Goal: Communication & Community: Answer question/provide support

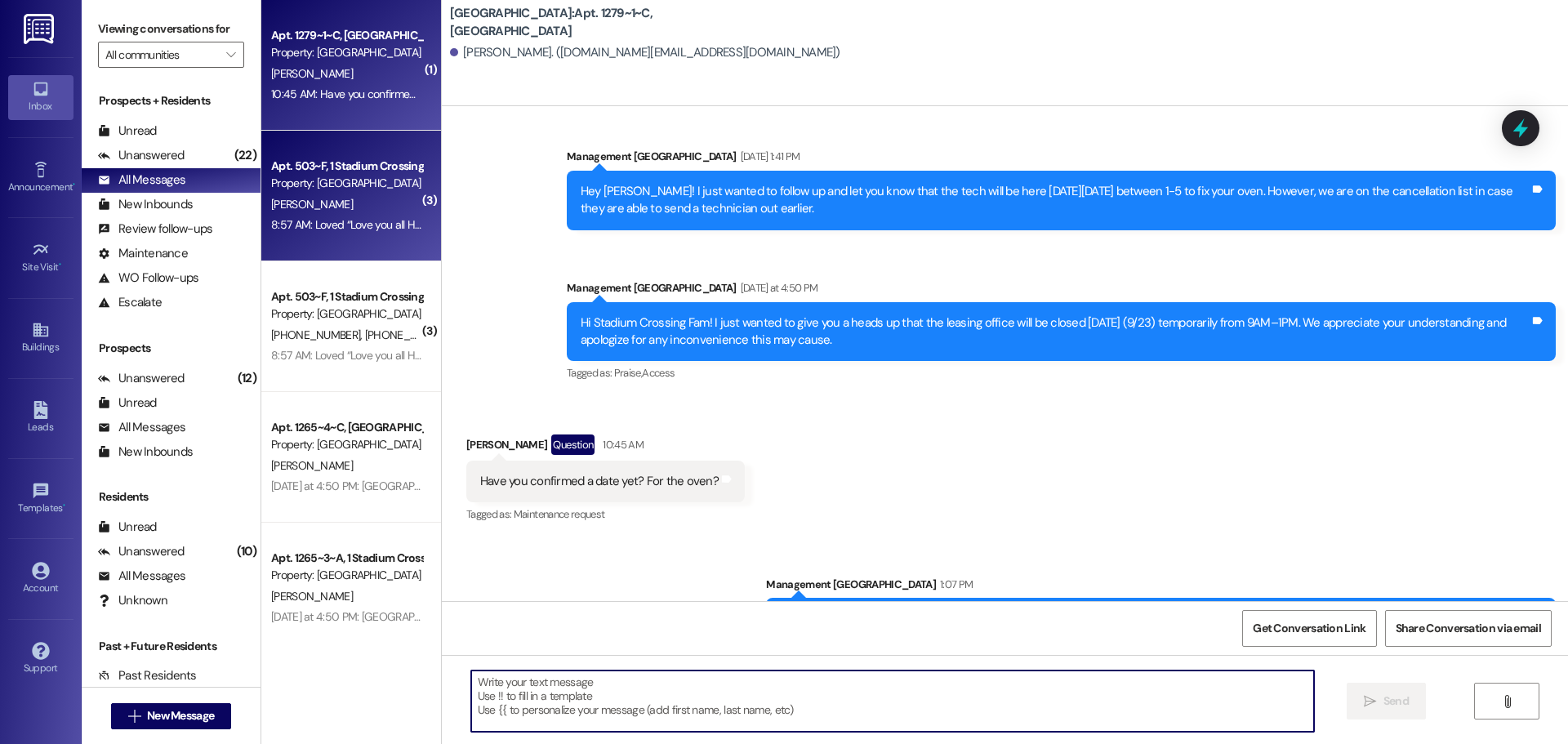
click at [352, 225] on div "8:57 AM: Loved “Love you all Have faith Do good Work hard Make one person happy…" at bounding box center [549, 225] width 555 height 14
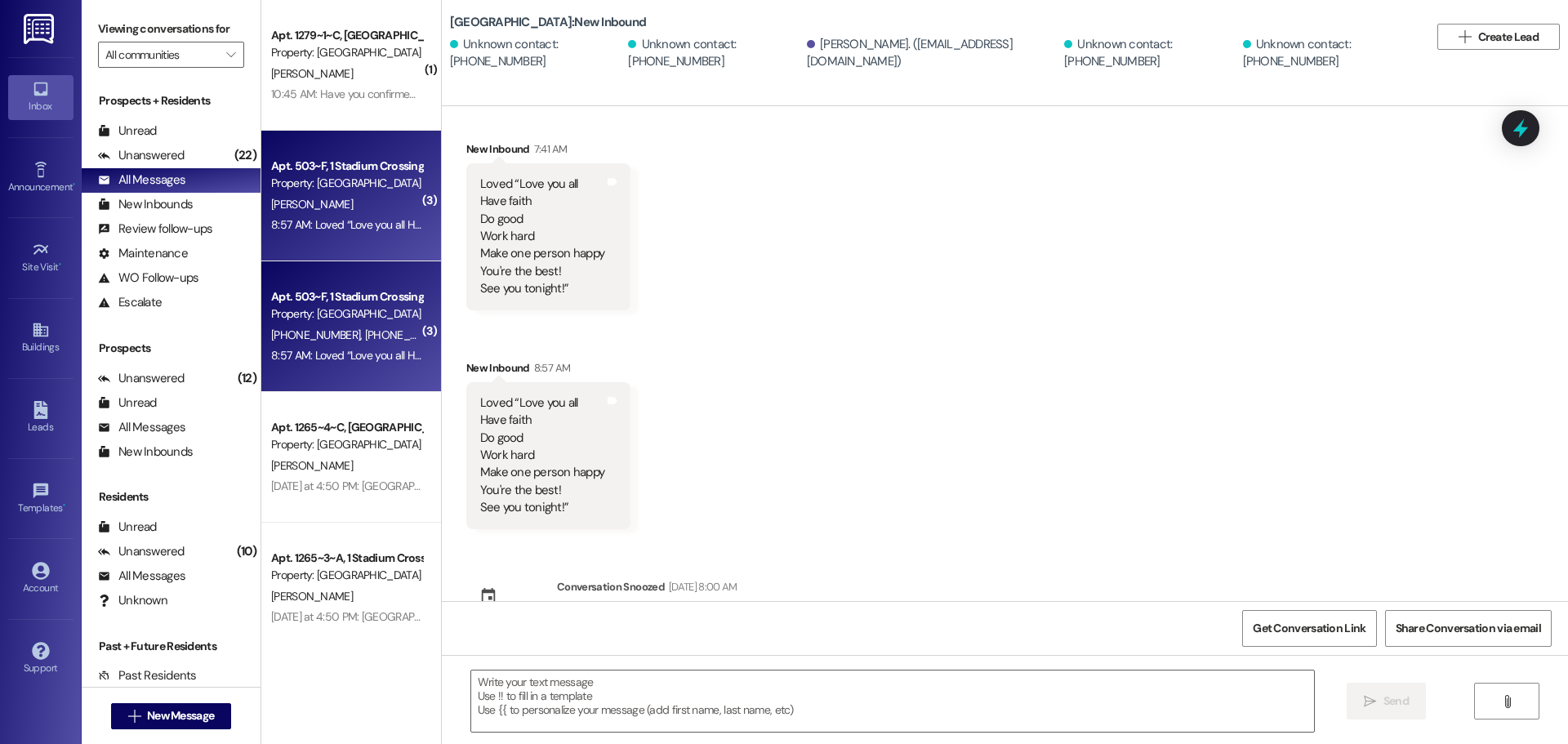
scroll to position [295, 0]
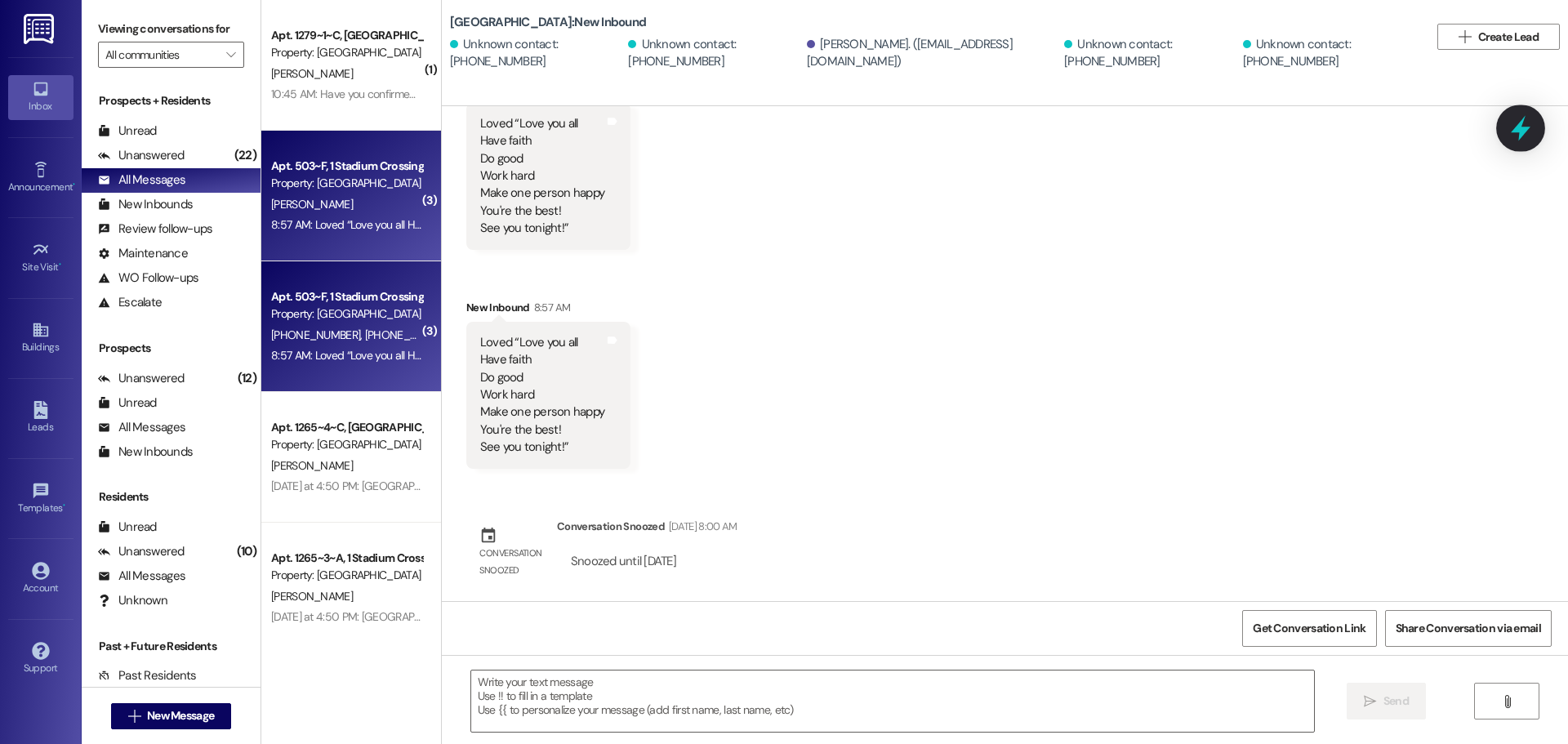
click at [1505, 124] on div at bounding box center [1520, 128] width 49 height 47
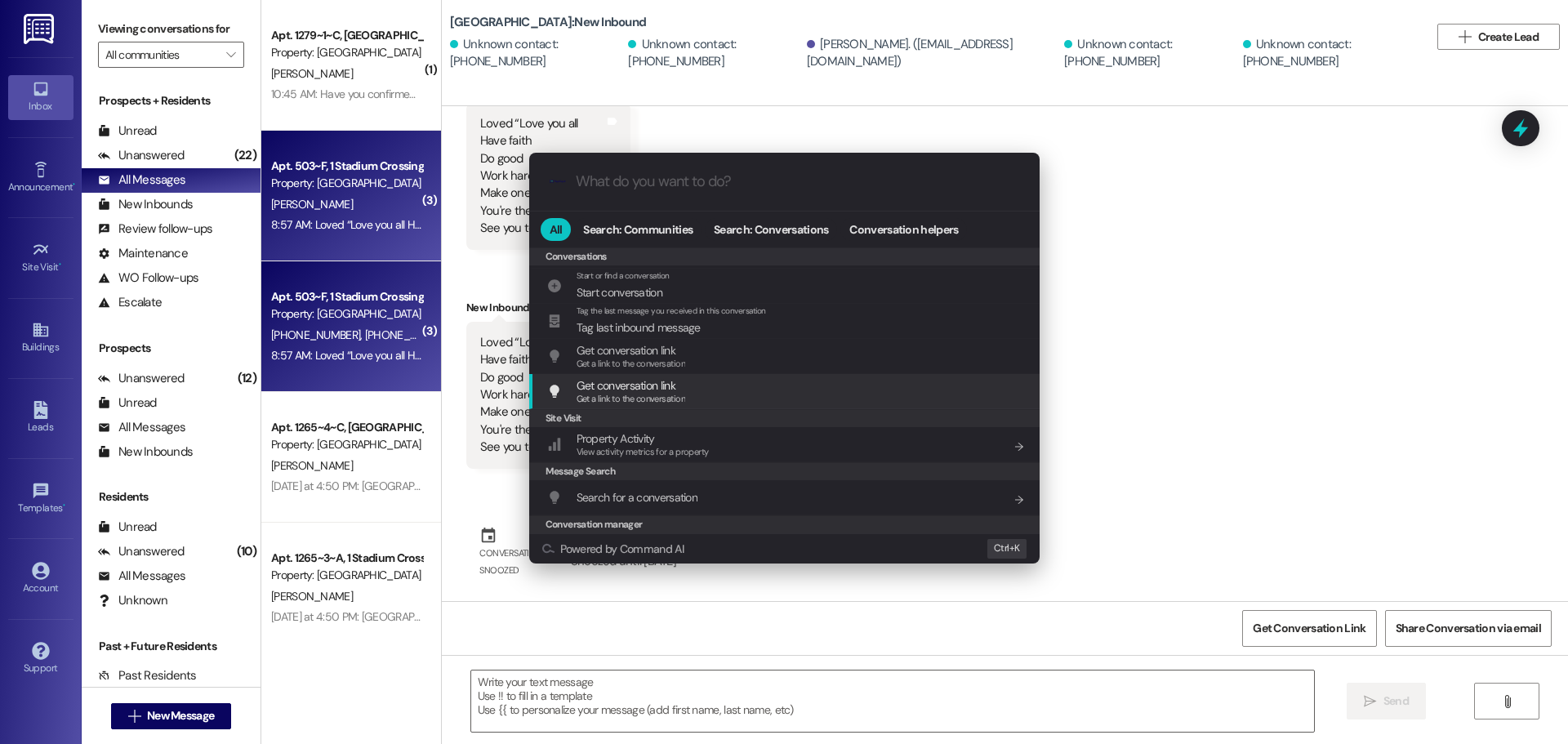
scroll to position [713, 0]
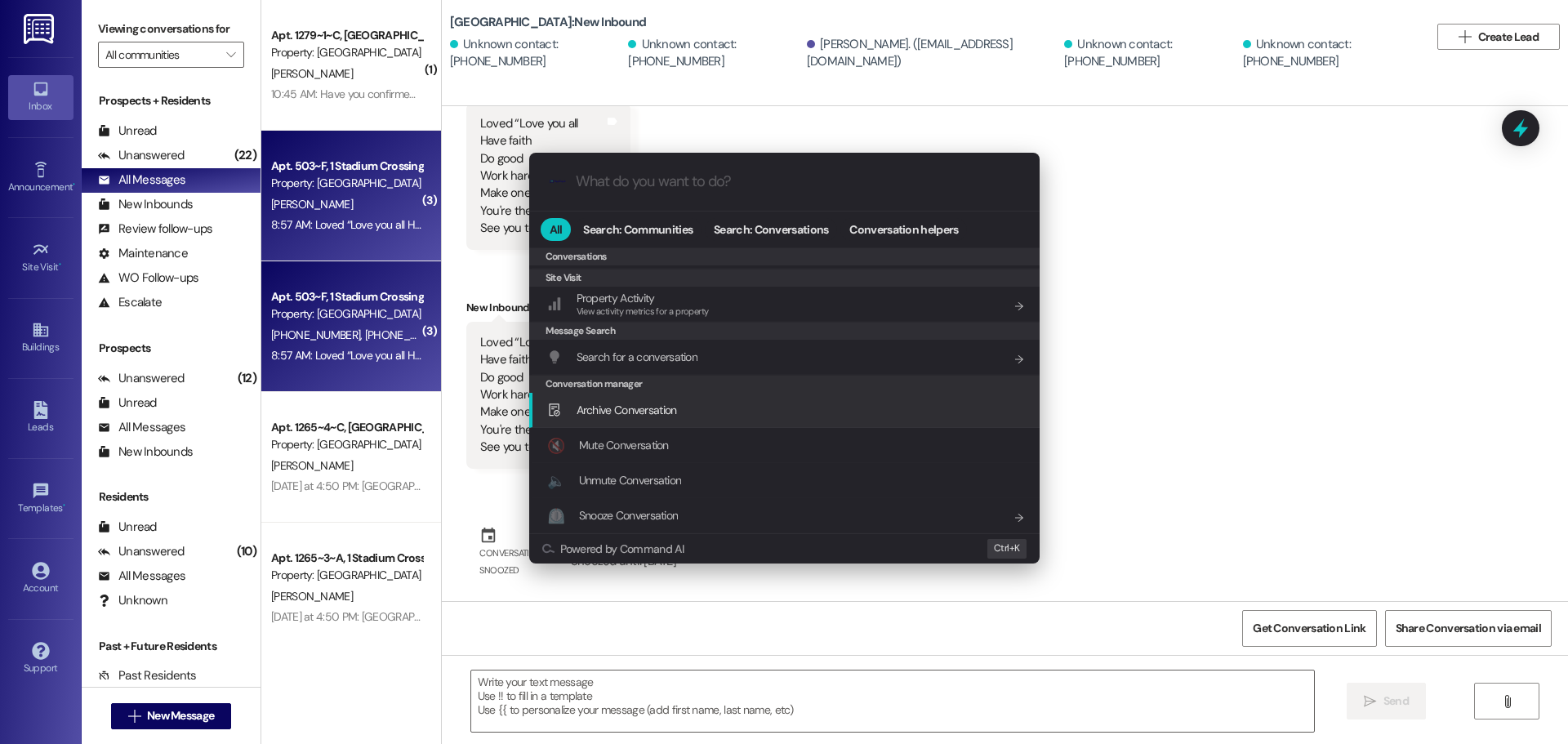
click at [626, 403] on span "Archive Conversation" at bounding box center [627, 410] width 101 height 14
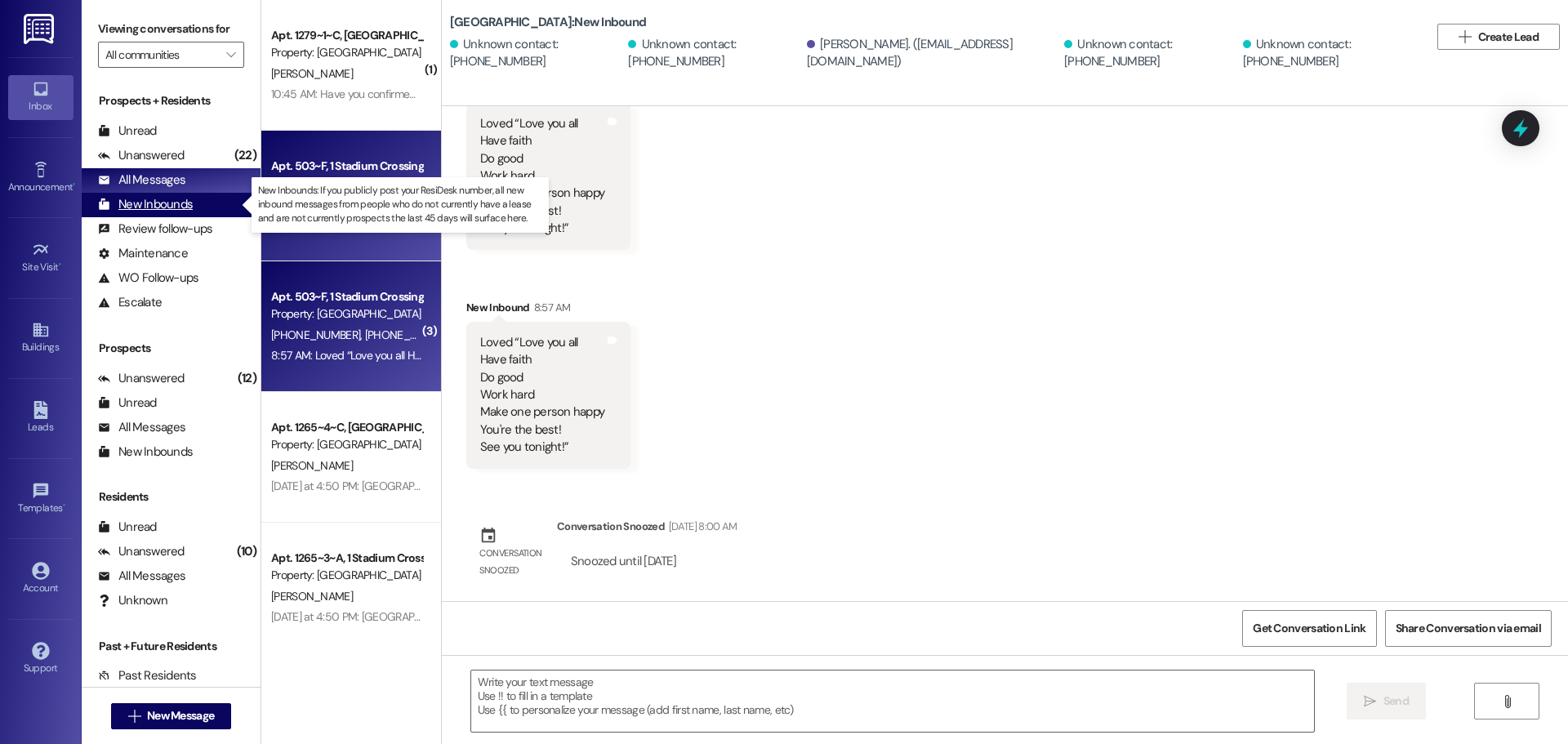
click at [177, 203] on div "New Inbounds" at bounding box center [145, 204] width 94 height 17
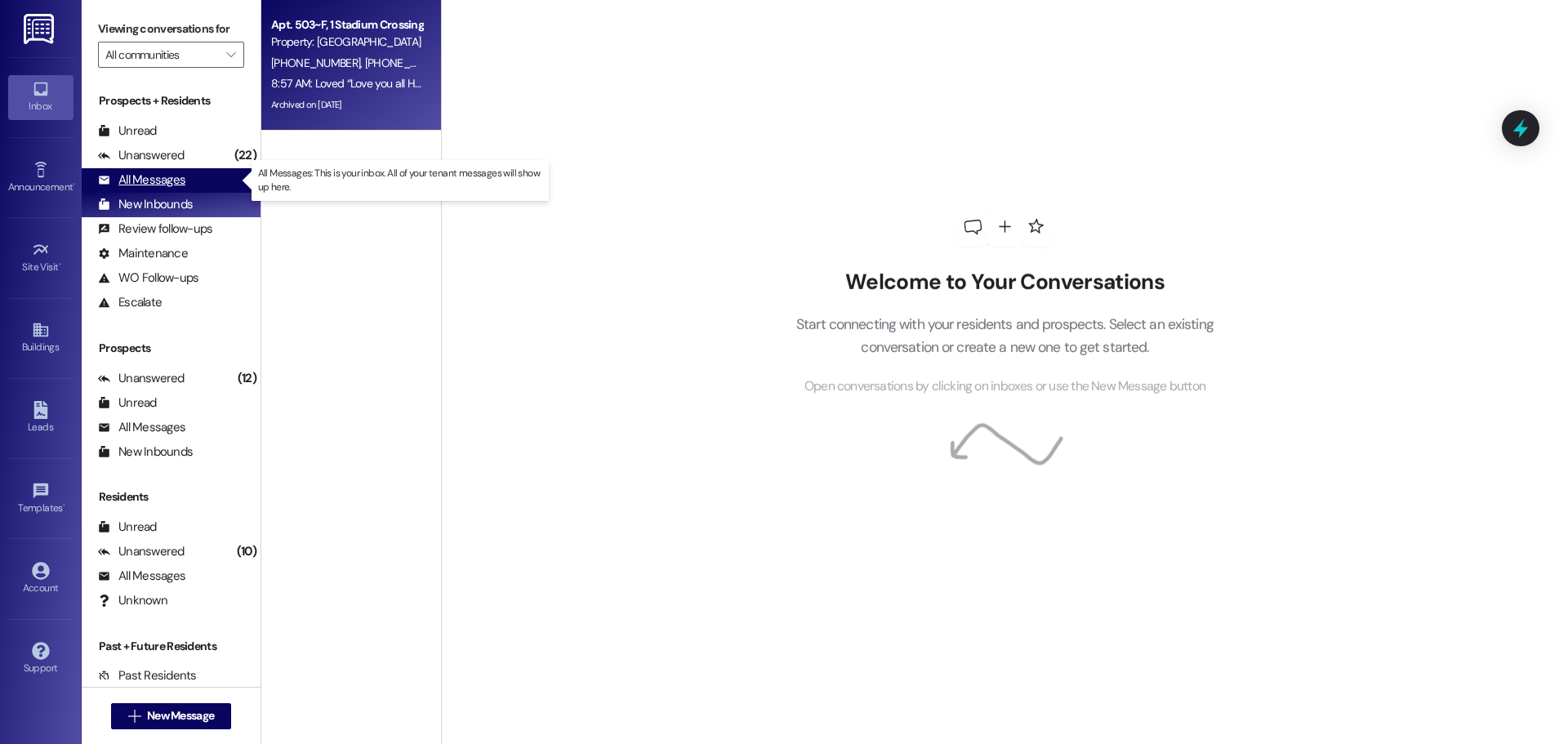
click at [154, 185] on div "All Messages" at bounding box center [141, 180] width 87 height 17
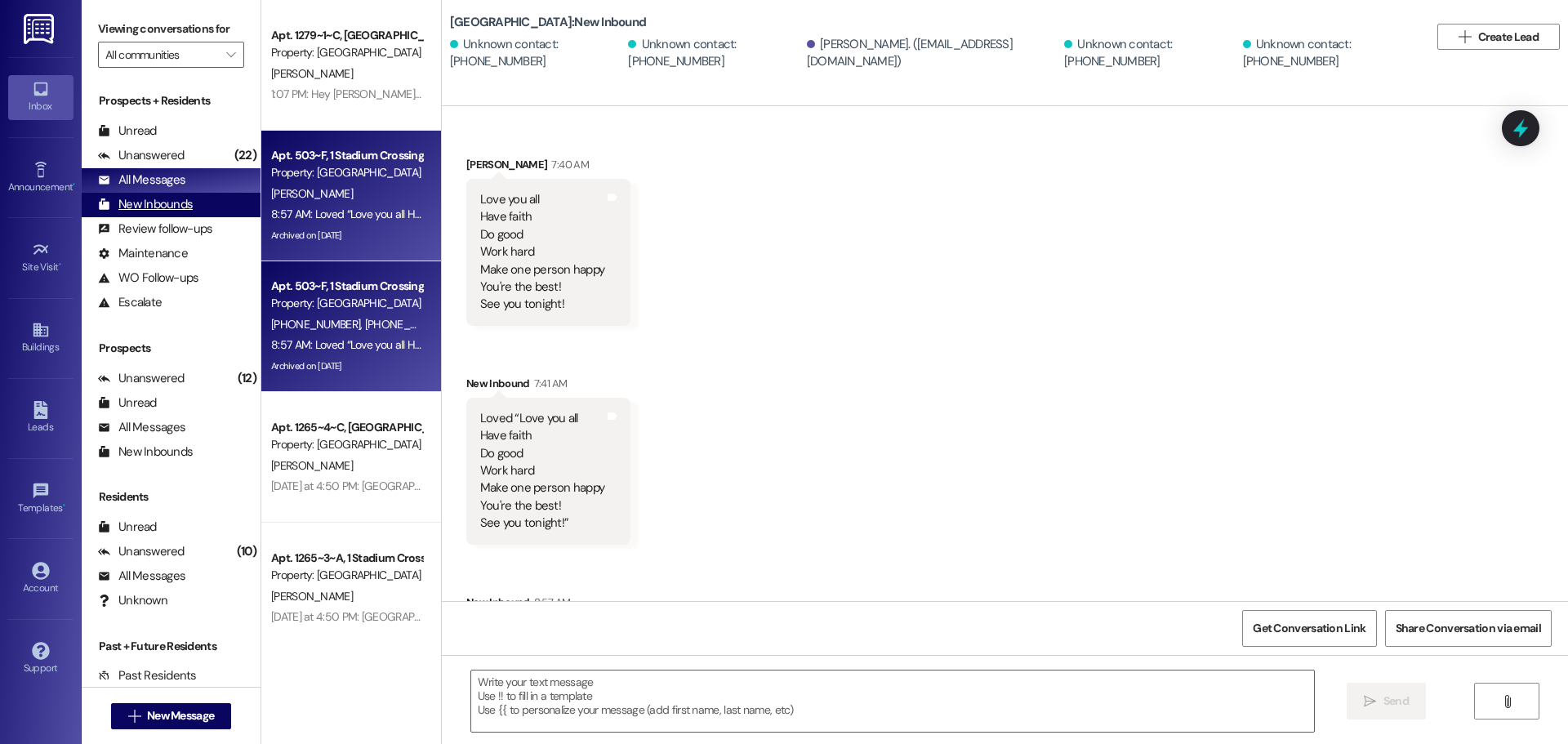
scroll to position [175, 0]
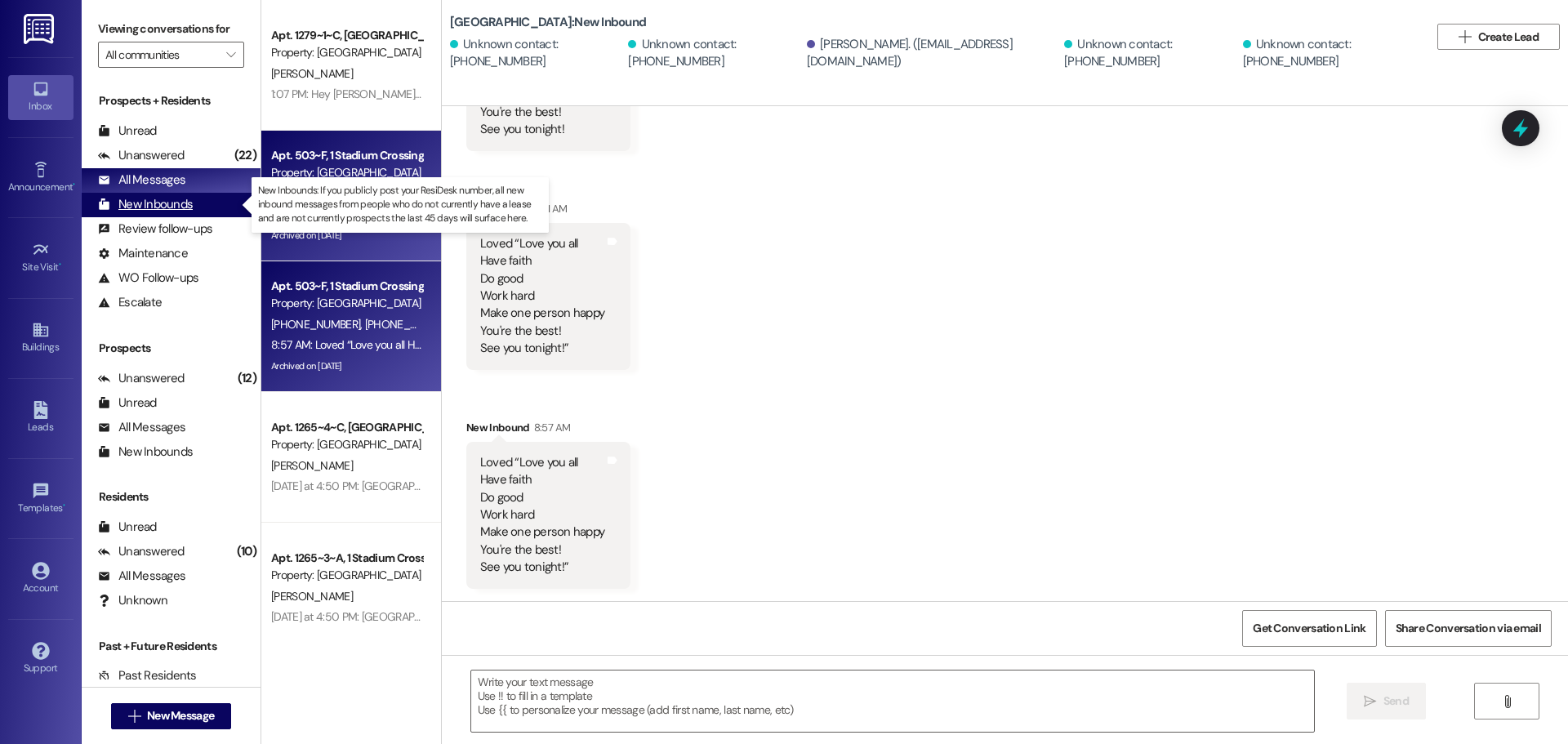
click at [157, 209] on div "New Inbounds" at bounding box center [145, 204] width 94 height 17
